Goal: Task Accomplishment & Management: Use online tool/utility

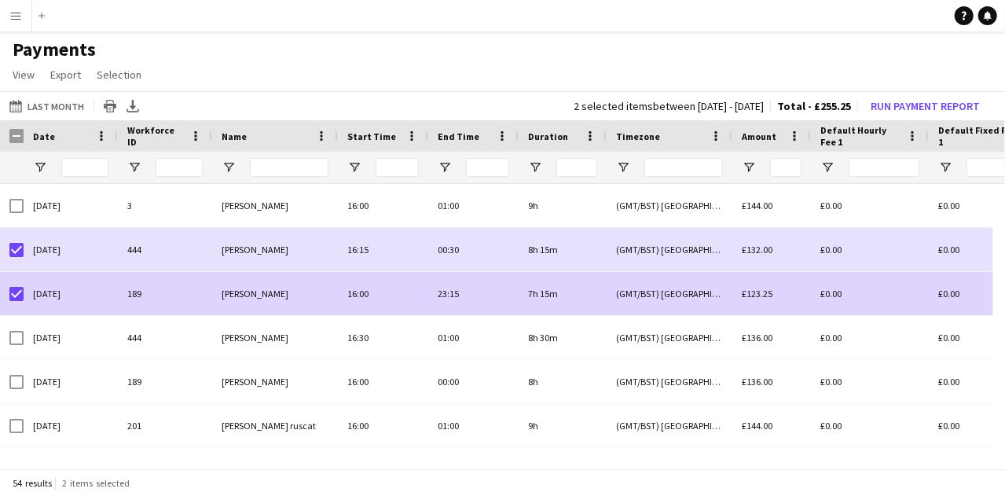
click at [28, 350] on div "[DATE]" at bounding box center [71, 337] width 94 height 43
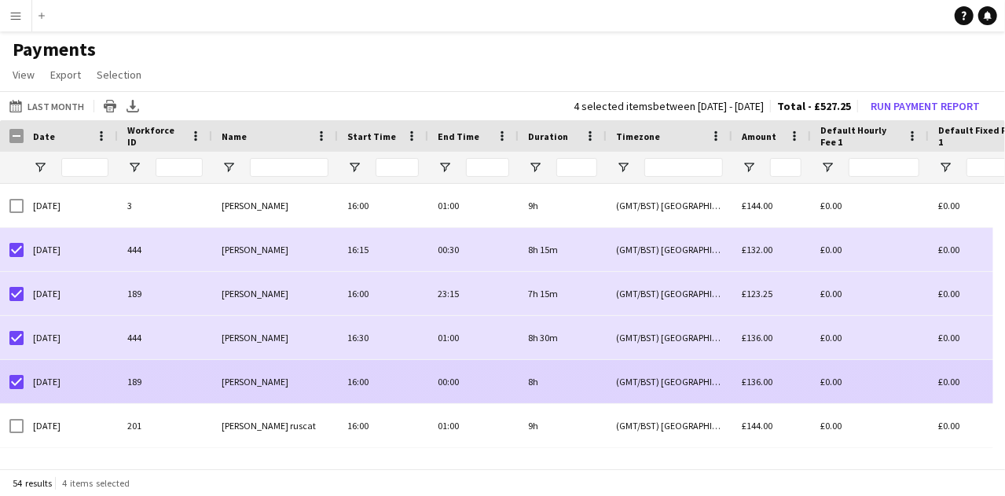
click at [27, 420] on div "[DATE]" at bounding box center [71, 425] width 94 height 43
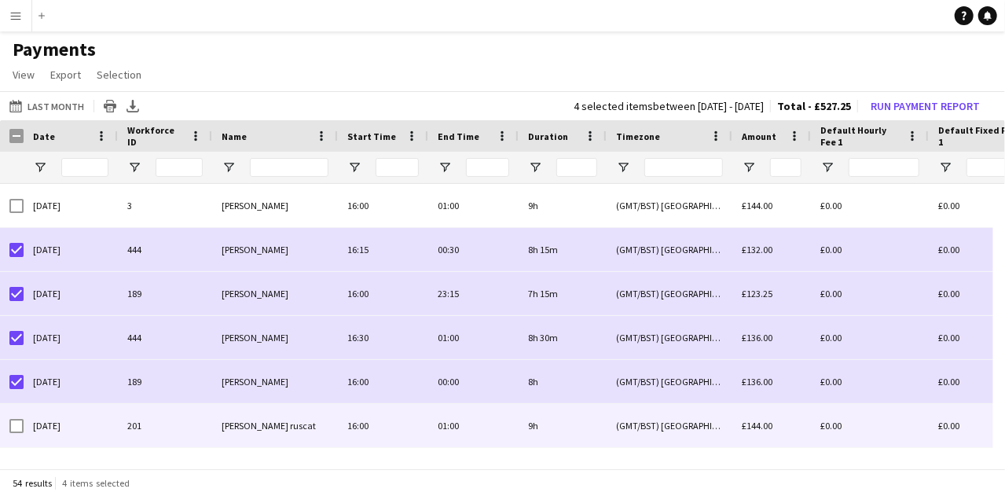
click at [33, 421] on div "[DATE]" at bounding box center [71, 425] width 94 height 43
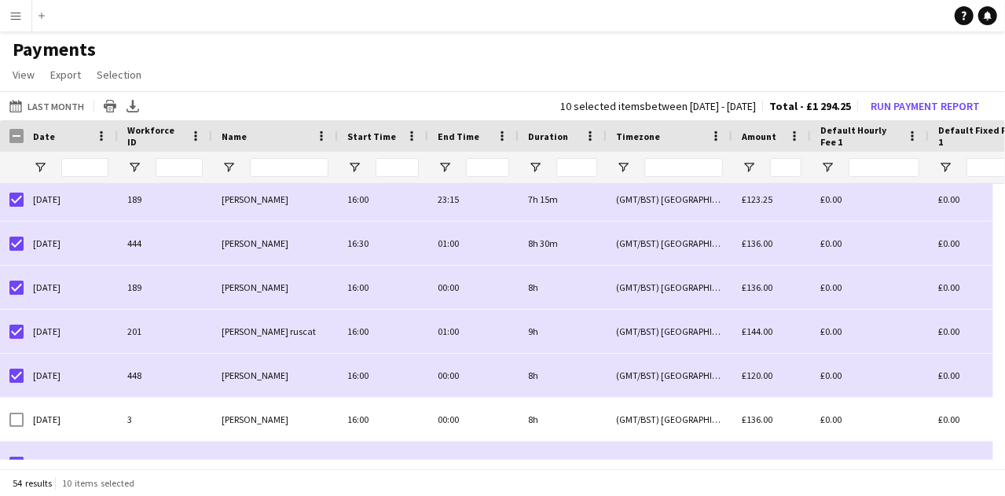
scroll to position [93, 0]
click at [38, 332] on div "[DATE]" at bounding box center [71, 332] width 94 height 43
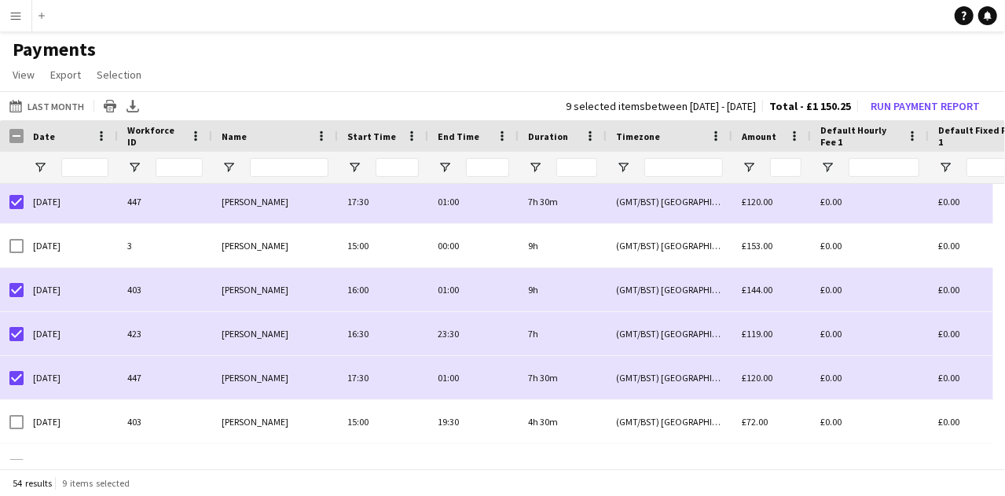
scroll to position [356, 0]
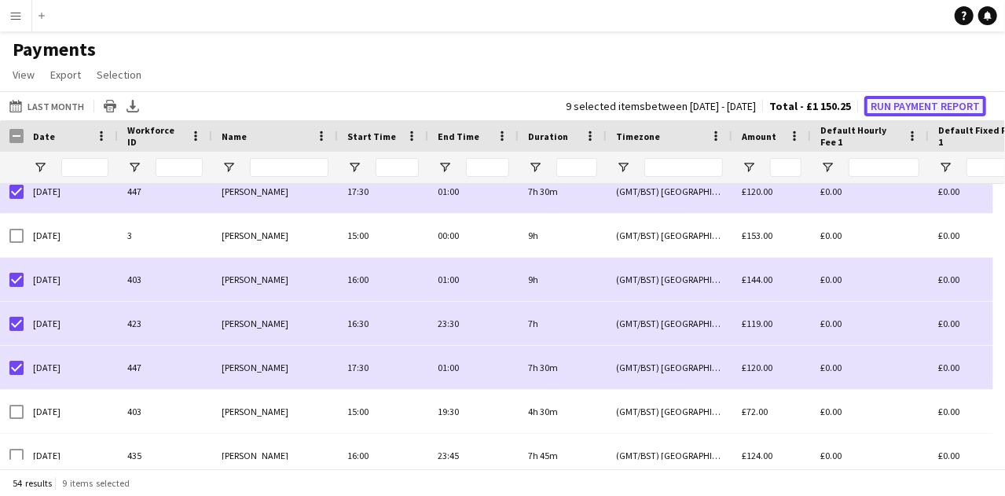
click at [888, 101] on button "Run Payment Report" at bounding box center [925, 106] width 122 height 20
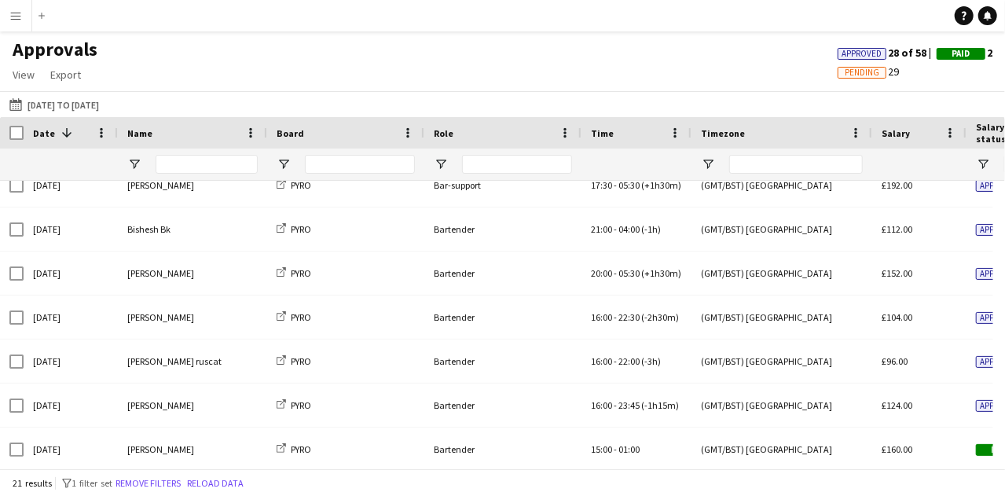
scroll to position [595, 0]
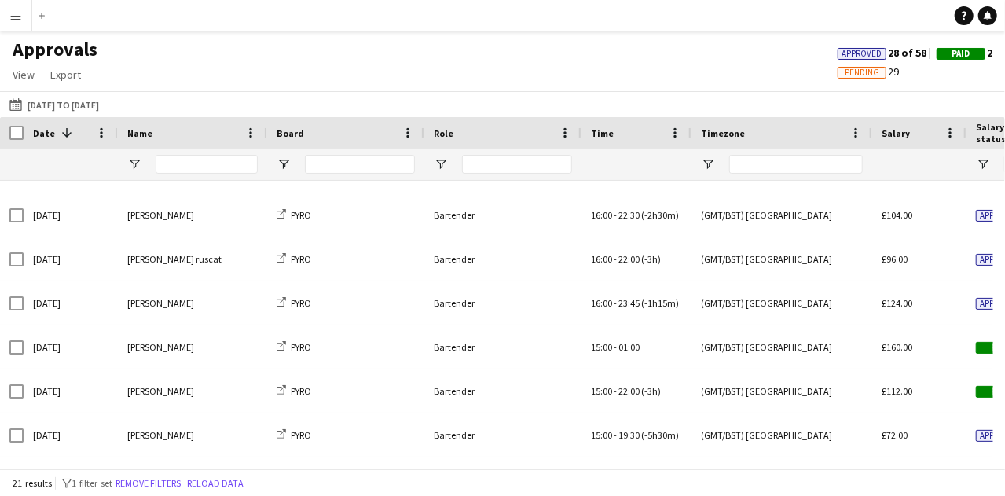
click at [15, 16] on app-icon "Menu" at bounding box center [15, 15] width 13 height 13
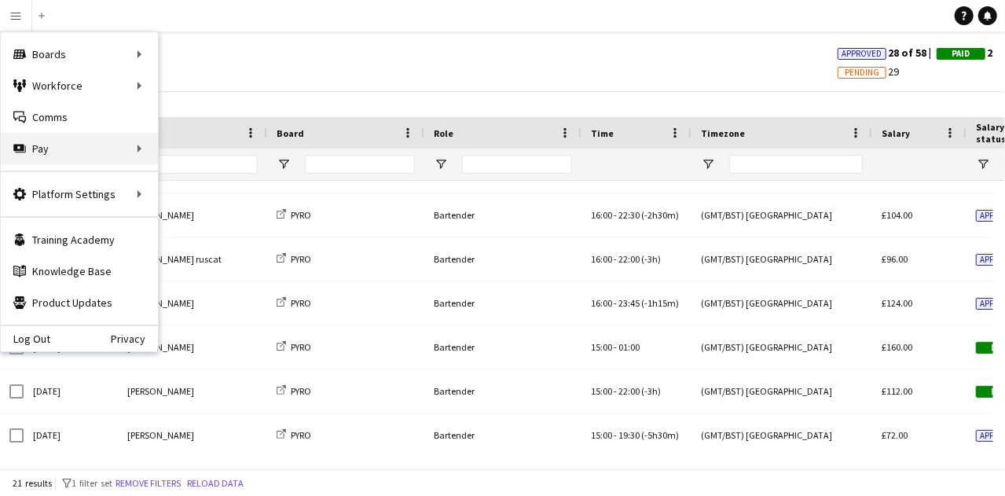
click at [46, 149] on div "Pay Pay" at bounding box center [79, 148] width 157 height 31
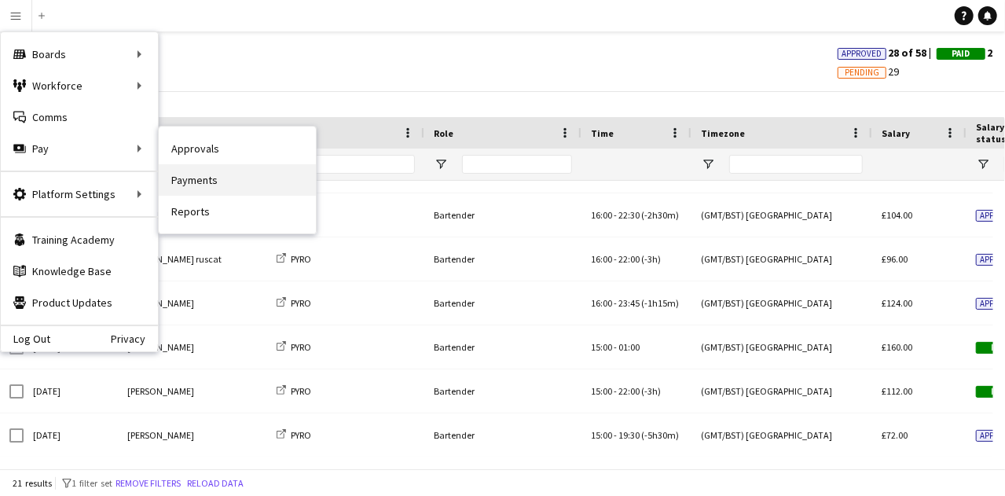
click at [193, 179] on link "Payments" at bounding box center [237, 179] width 157 height 31
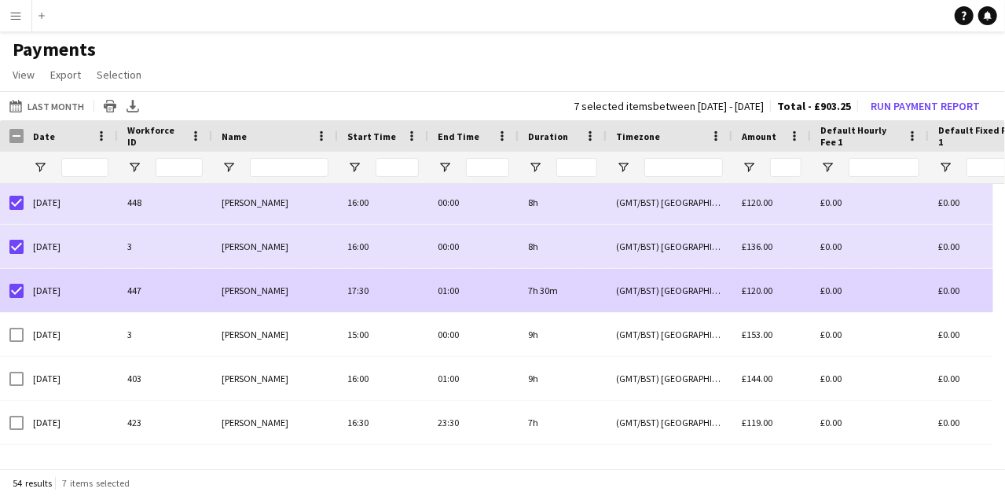
click at [28, 379] on div "[DATE]" at bounding box center [71, 378] width 94 height 43
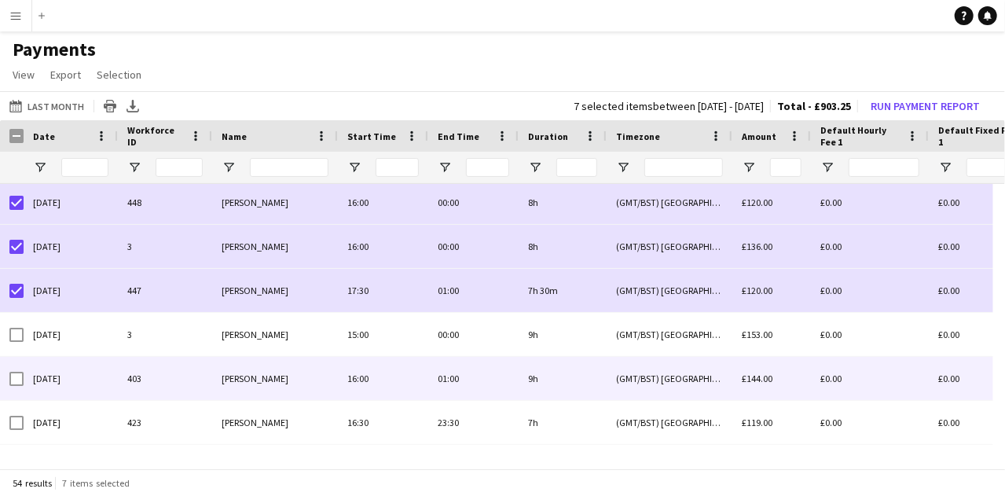
click at [39, 384] on div "[DATE]" at bounding box center [71, 378] width 94 height 43
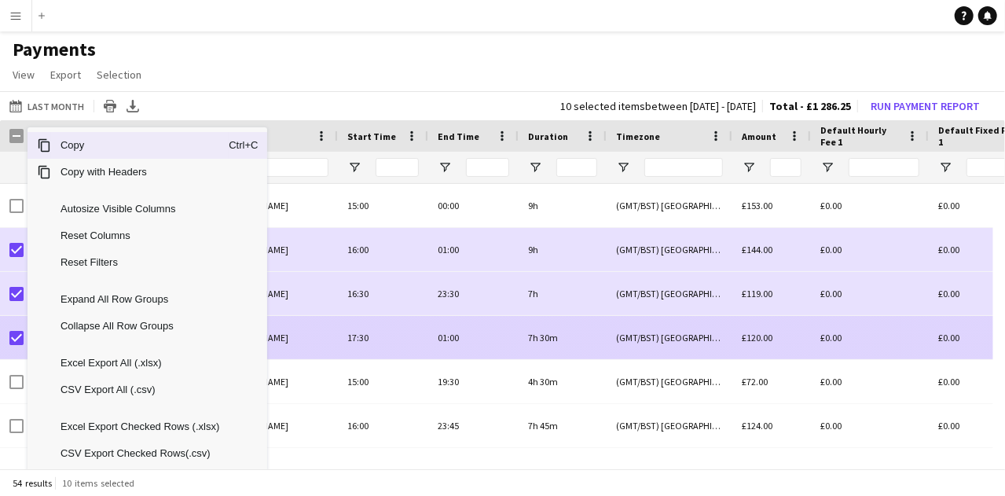
click at [11, 309] on div at bounding box center [16, 294] width 14 height 44
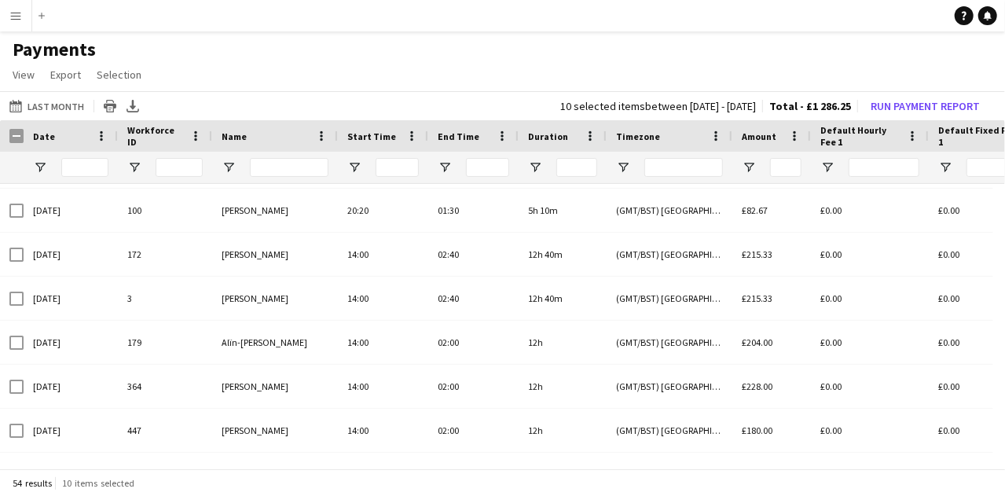
click at [31, 342] on div "[DATE]" at bounding box center [71, 341] width 94 height 43
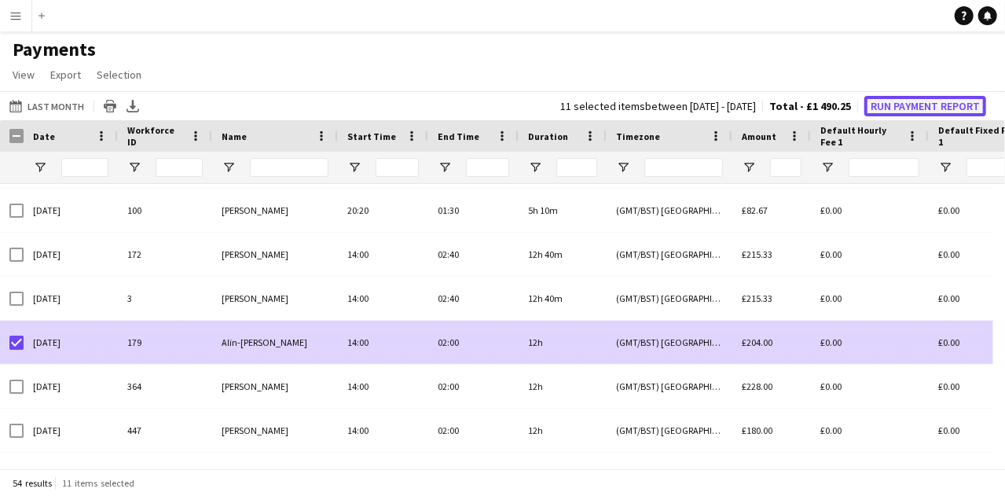
click at [892, 104] on button "Run Payment Report" at bounding box center [925, 106] width 122 height 20
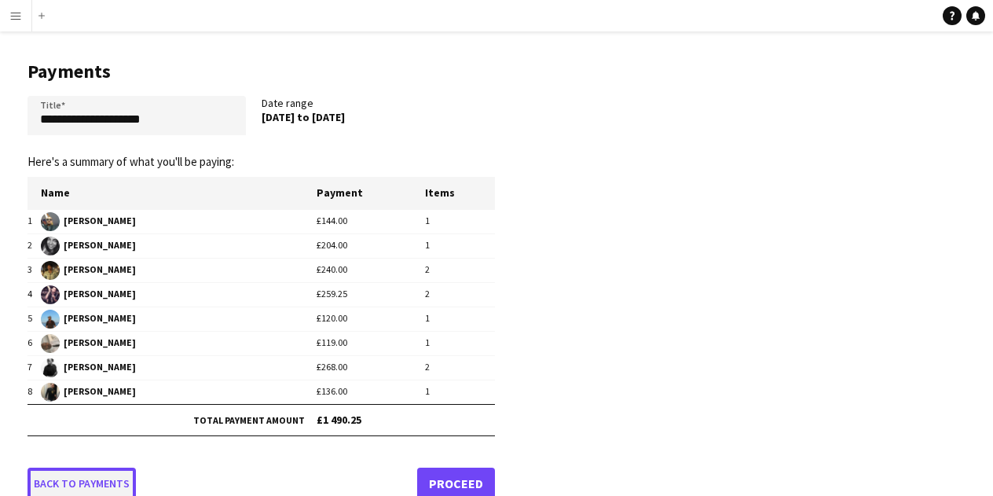
click at [72, 484] on link "Back to payments" at bounding box center [81, 482] width 108 height 31
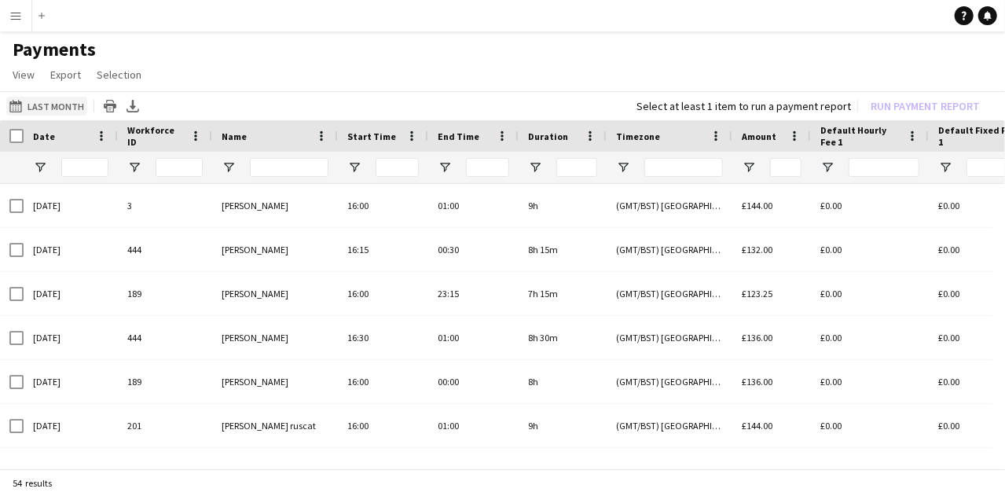
click at [28, 101] on button "Last Month Last Month" at bounding box center [46, 106] width 81 height 19
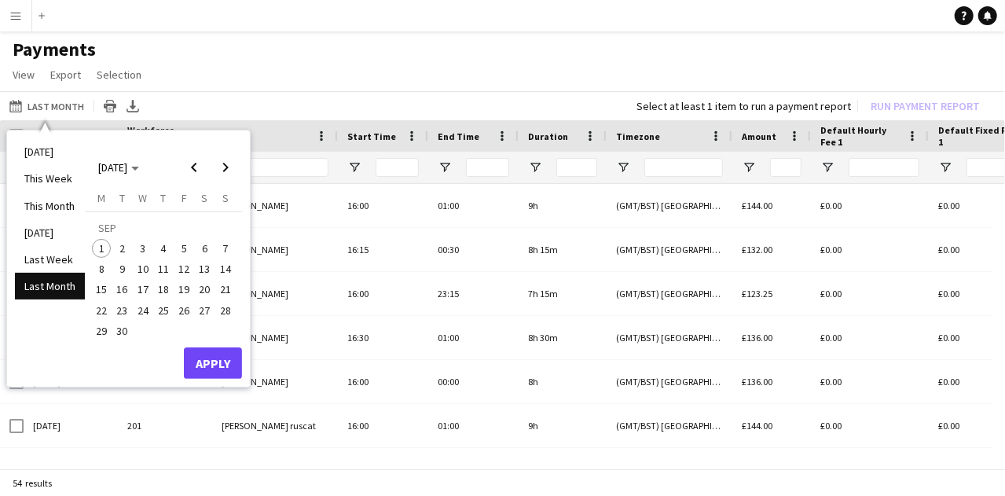
click at [207, 274] on span "13" at bounding box center [205, 268] width 19 height 19
click at [163, 291] on span "18" at bounding box center [163, 289] width 19 height 19
click at [211, 374] on button "Apply" at bounding box center [213, 362] width 58 height 31
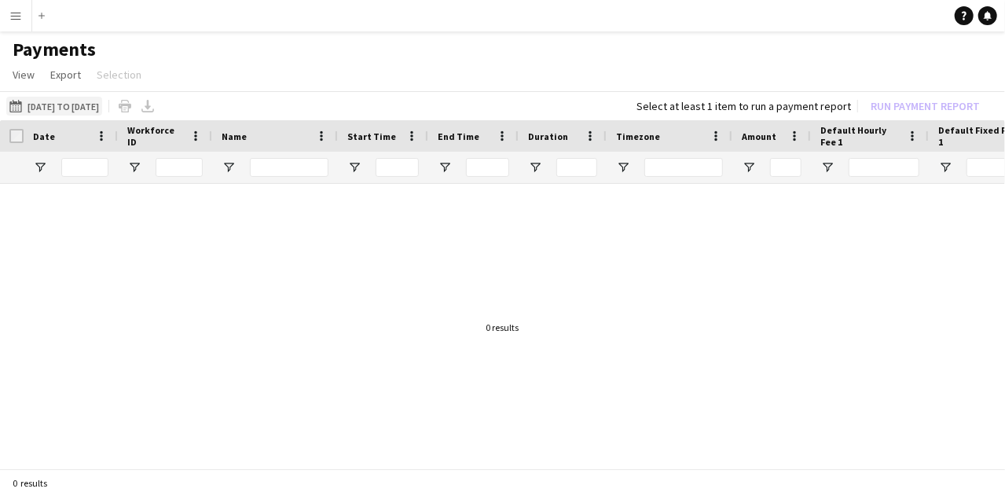
click at [38, 108] on button "Last Month [DATE] to [DATE]" at bounding box center [54, 106] width 96 height 19
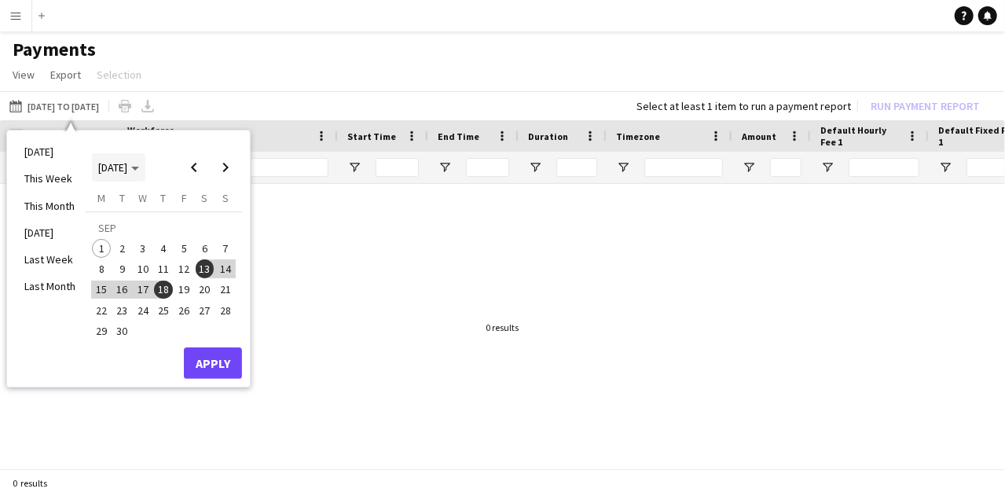
click at [139, 171] on span "[DATE]" at bounding box center [118, 167] width 41 height 14
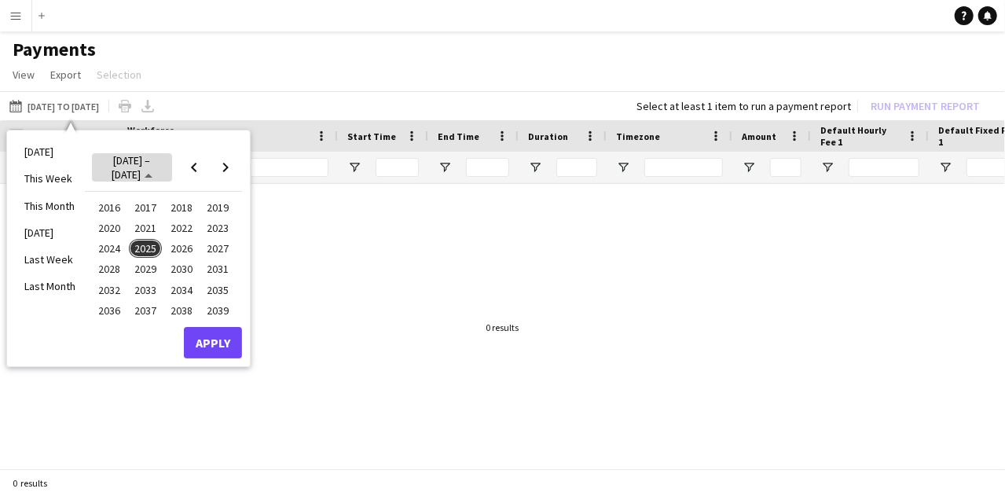
click at [149, 168] on span "[DATE] – [DATE]" at bounding box center [131, 167] width 39 height 28
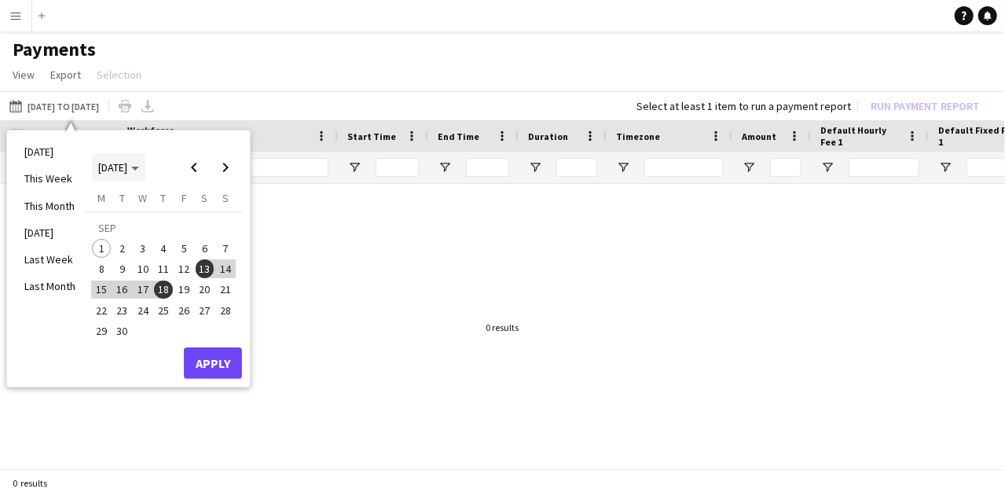
click at [139, 170] on polygon "Choose month and year" at bounding box center [135, 169] width 8 height 4
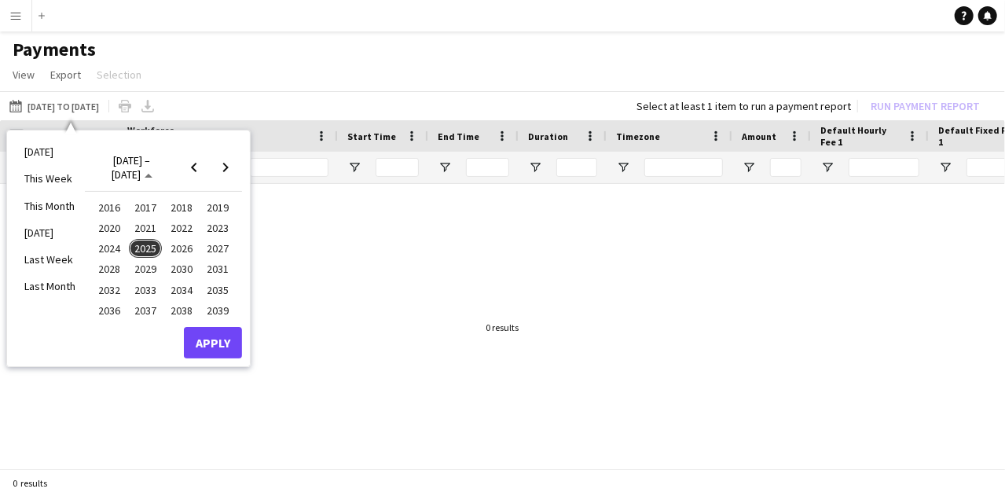
click at [152, 251] on span "2025" at bounding box center [145, 248] width 32 height 19
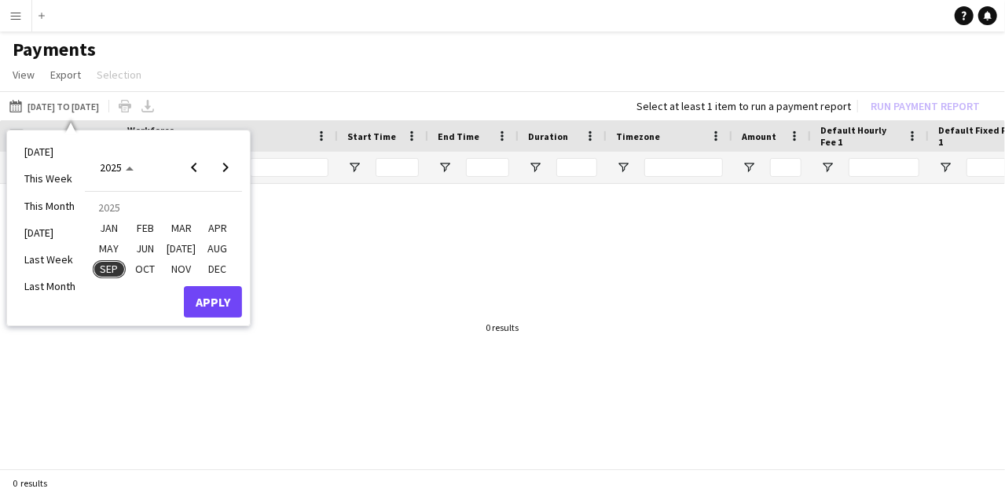
click at [218, 247] on span "AUG" at bounding box center [217, 248] width 32 height 19
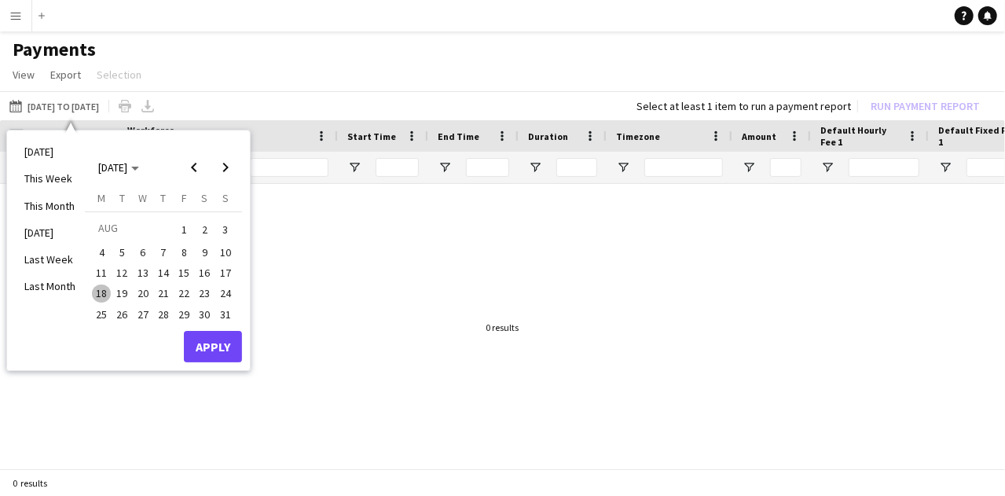
click at [143, 275] on span "13" at bounding box center [143, 272] width 19 height 19
click at [102, 298] on span "18" at bounding box center [101, 293] width 19 height 19
click at [201, 346] on button "Apply" at bounding box center [213, 346] width 58 height 31
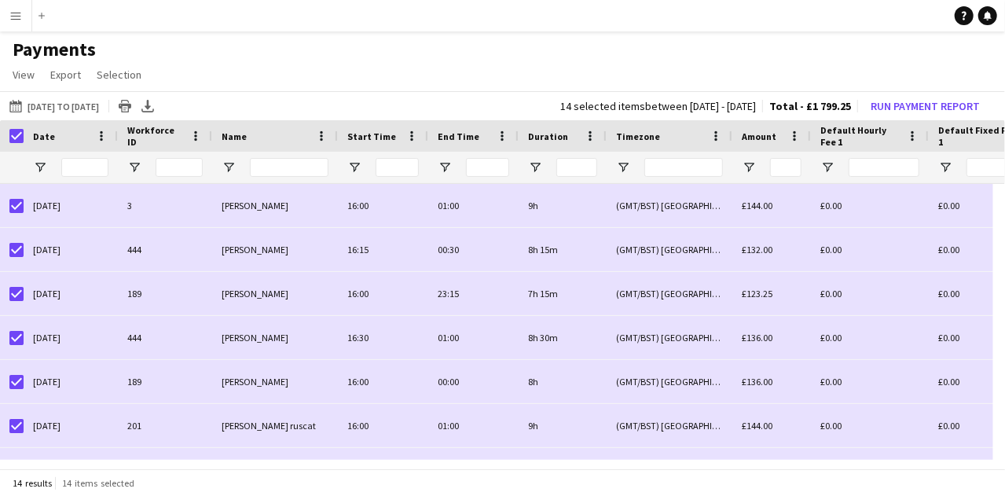
click at [28, 209] on div "[DATE]" at bounding box center [71, 205] width 94 height 43
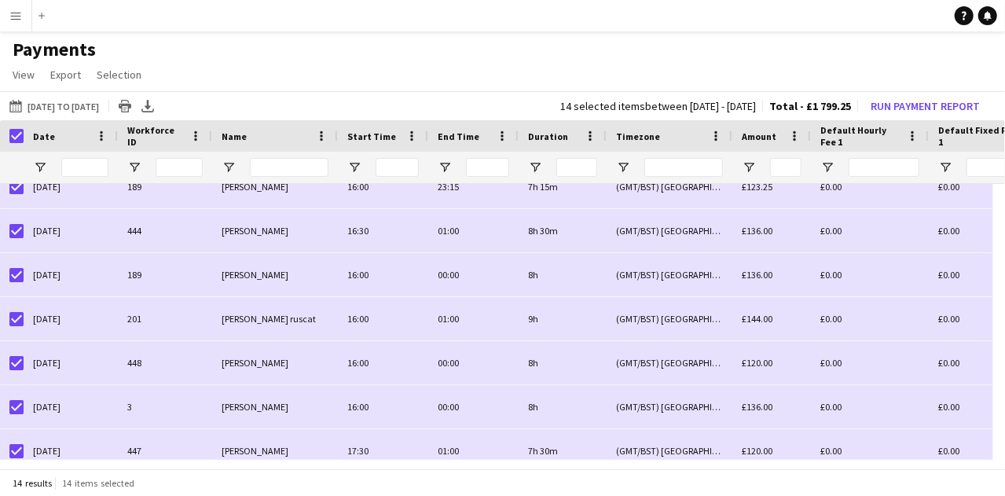
scroll to position [107, 0]
click at [39, 402] on div "[DATE]" at bounding box center [71, 406] width 94 height 43
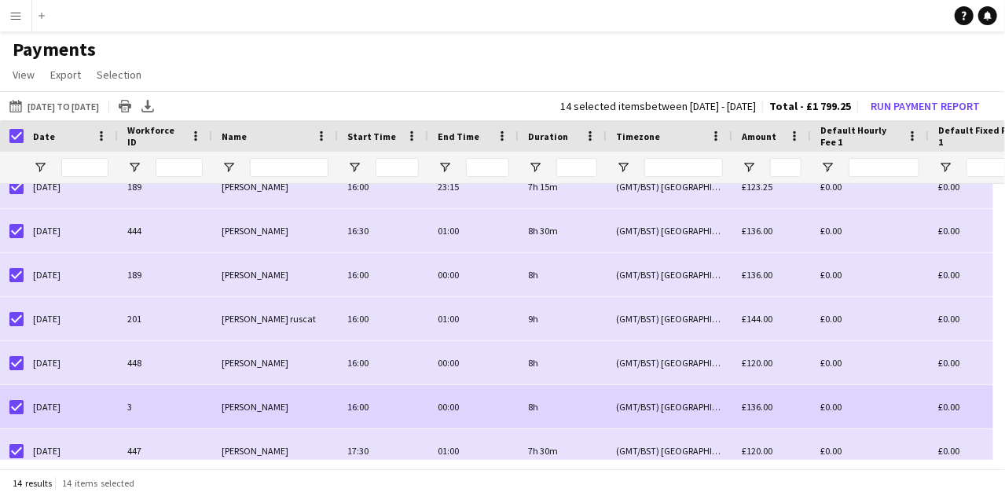
click at [33, 413] on div "[DATE]" at bounding box center [71, 406] width 94 height 43
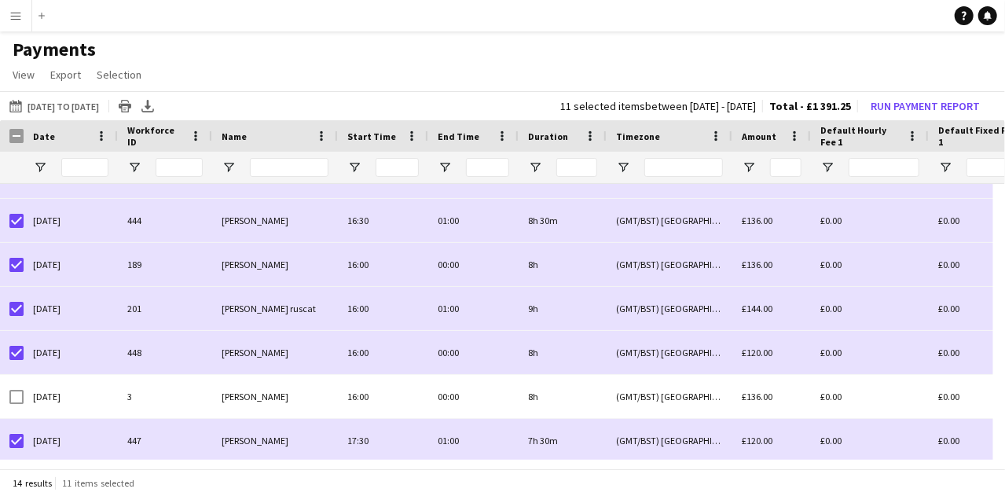
scroll to position [85, 0]
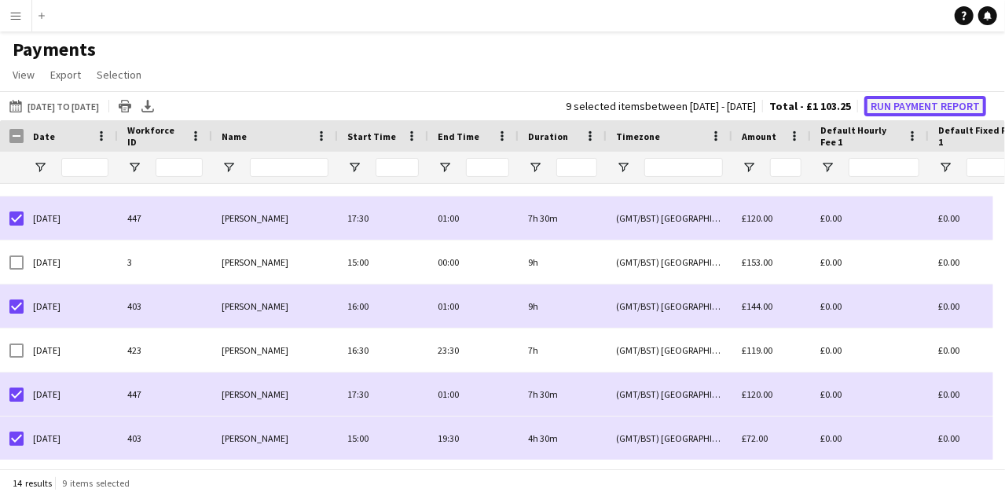
click at [881, 108] on button "Run Payment Report" at bounding box center [925, 106] width 122 height 20
